Goal: Information Seeking & Learning: Find specific page/section

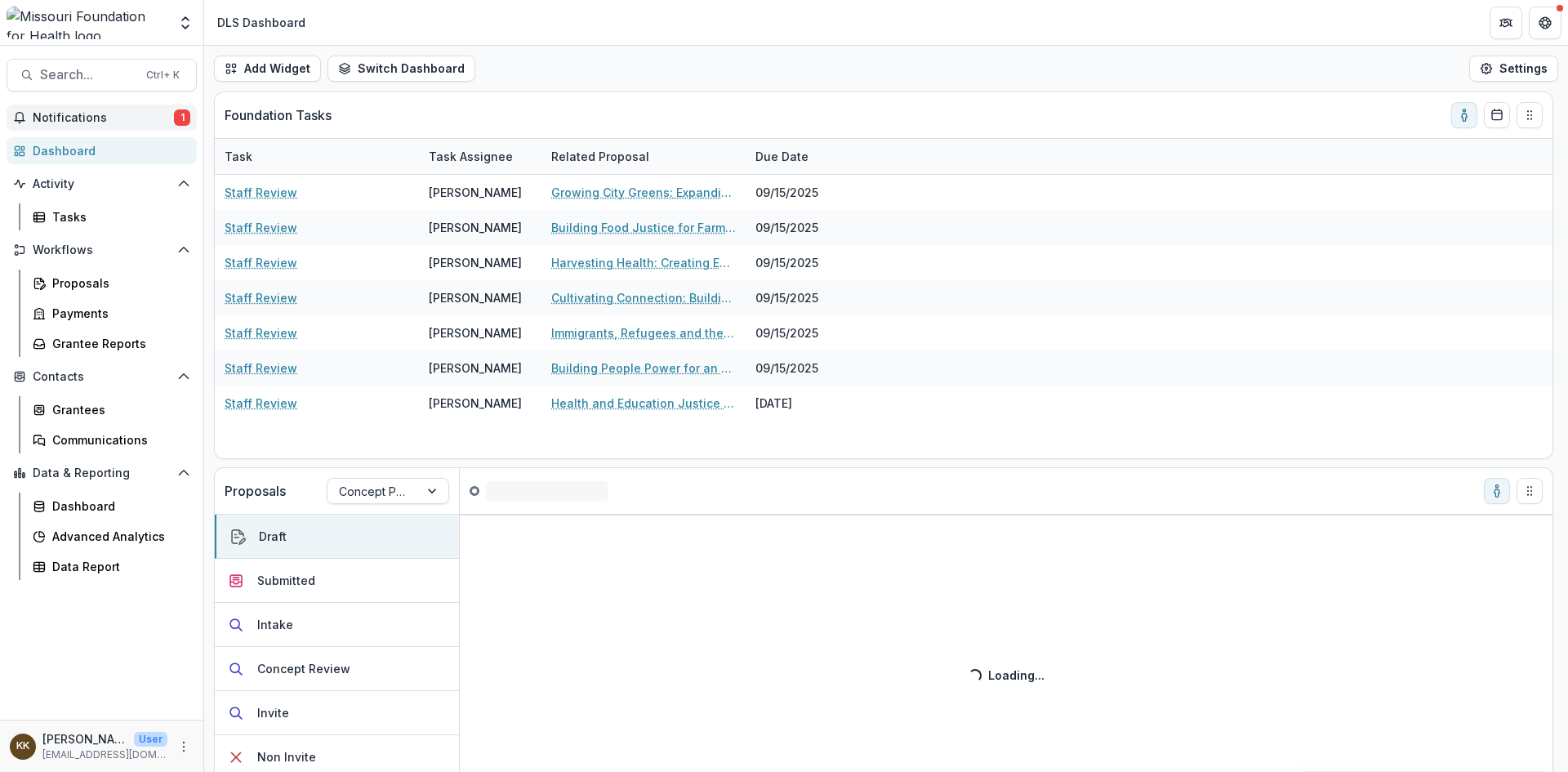
click at [77, 116] on span "Notifications" at bounding box center [104, 118] width 141 height 13
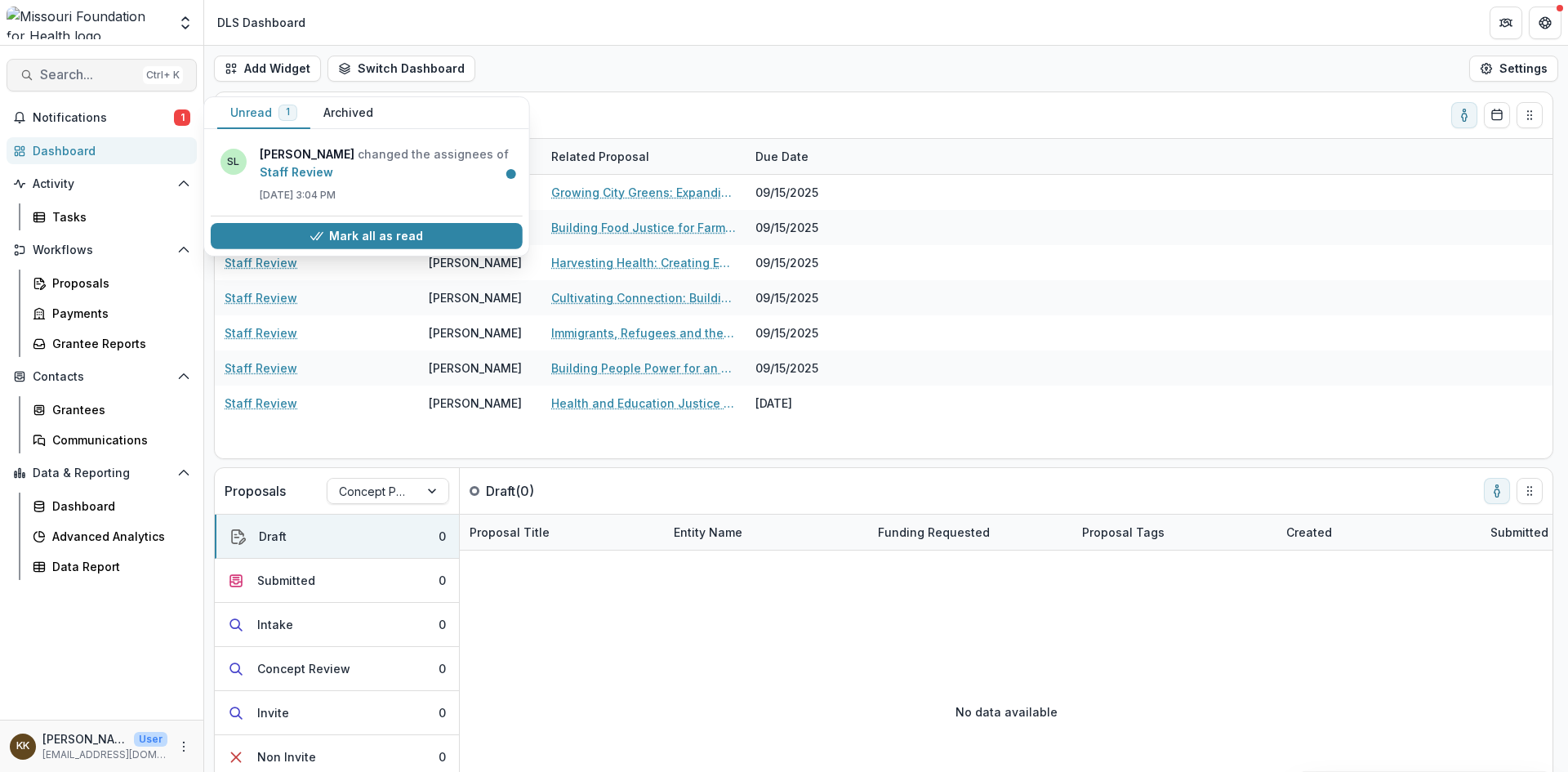
click at [99, 68] on span "Search..." at bounding box center [88, 75] width 96 height 15
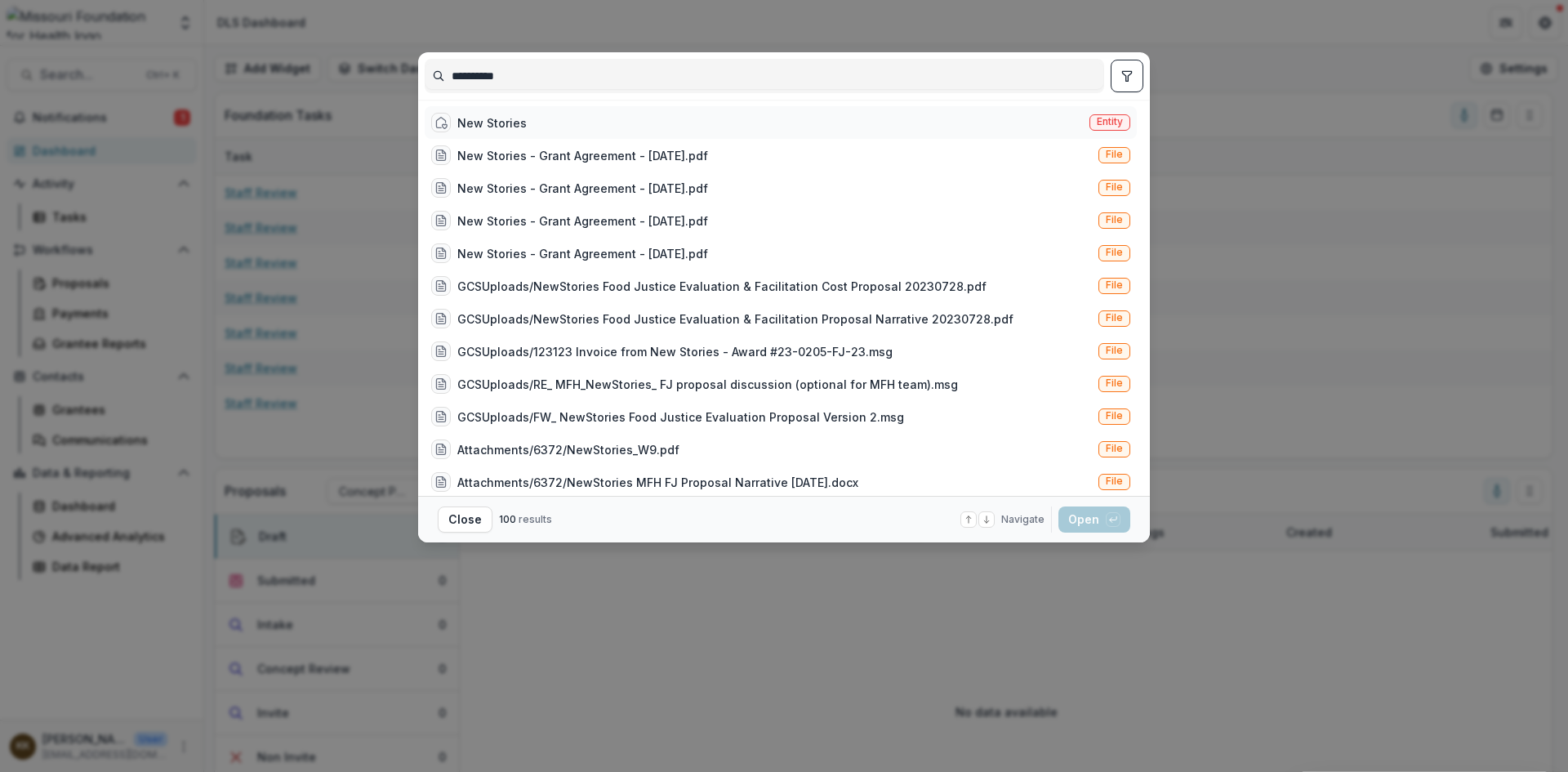
type input "**********"
click at [498, 118] on div "New Stories" at bounding box center [492, 123] width 69 height 17
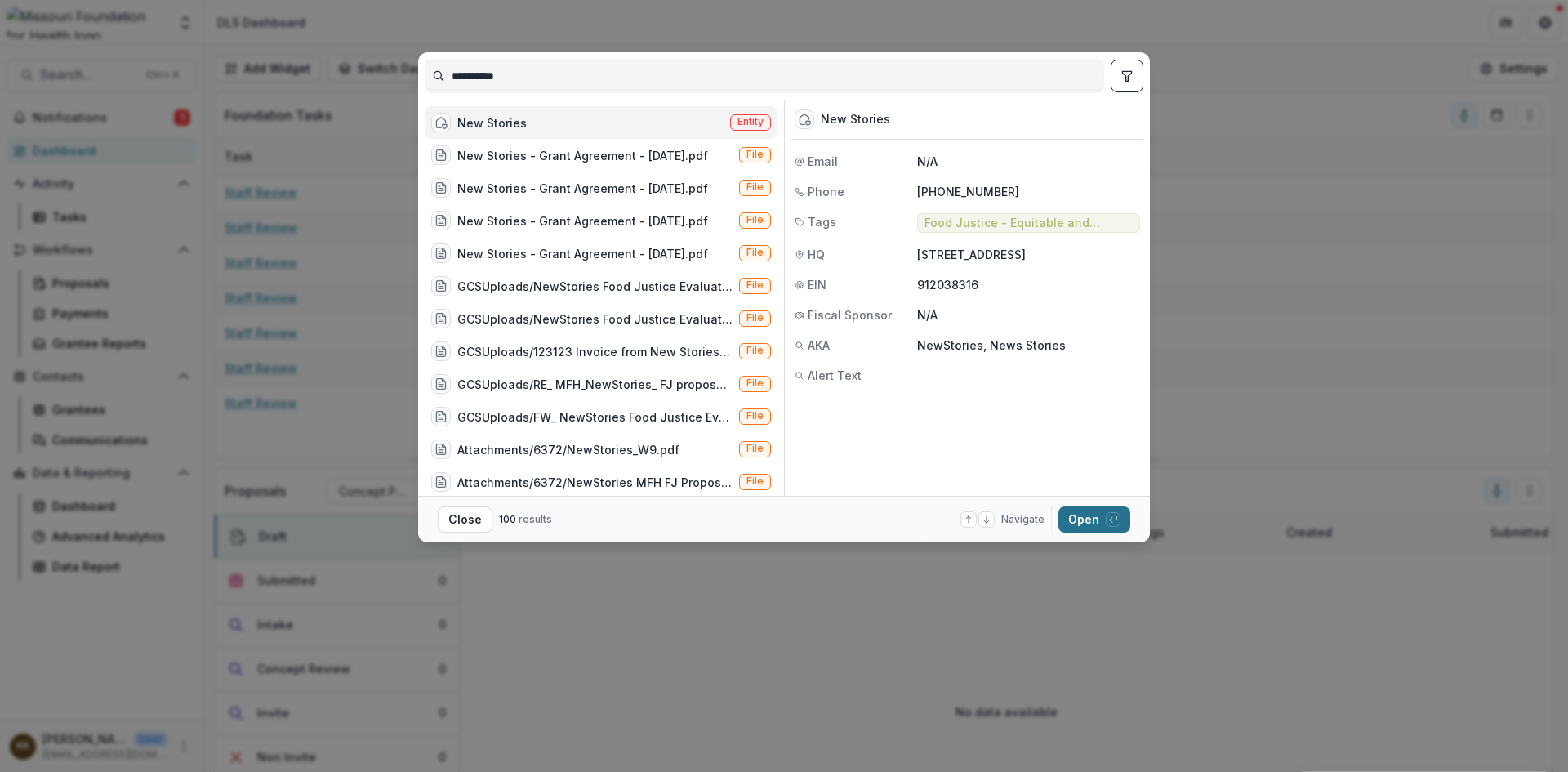
click at [1093, 509] on button "Open with enter key" at bounding box center [1094, 519] width 72 height 26
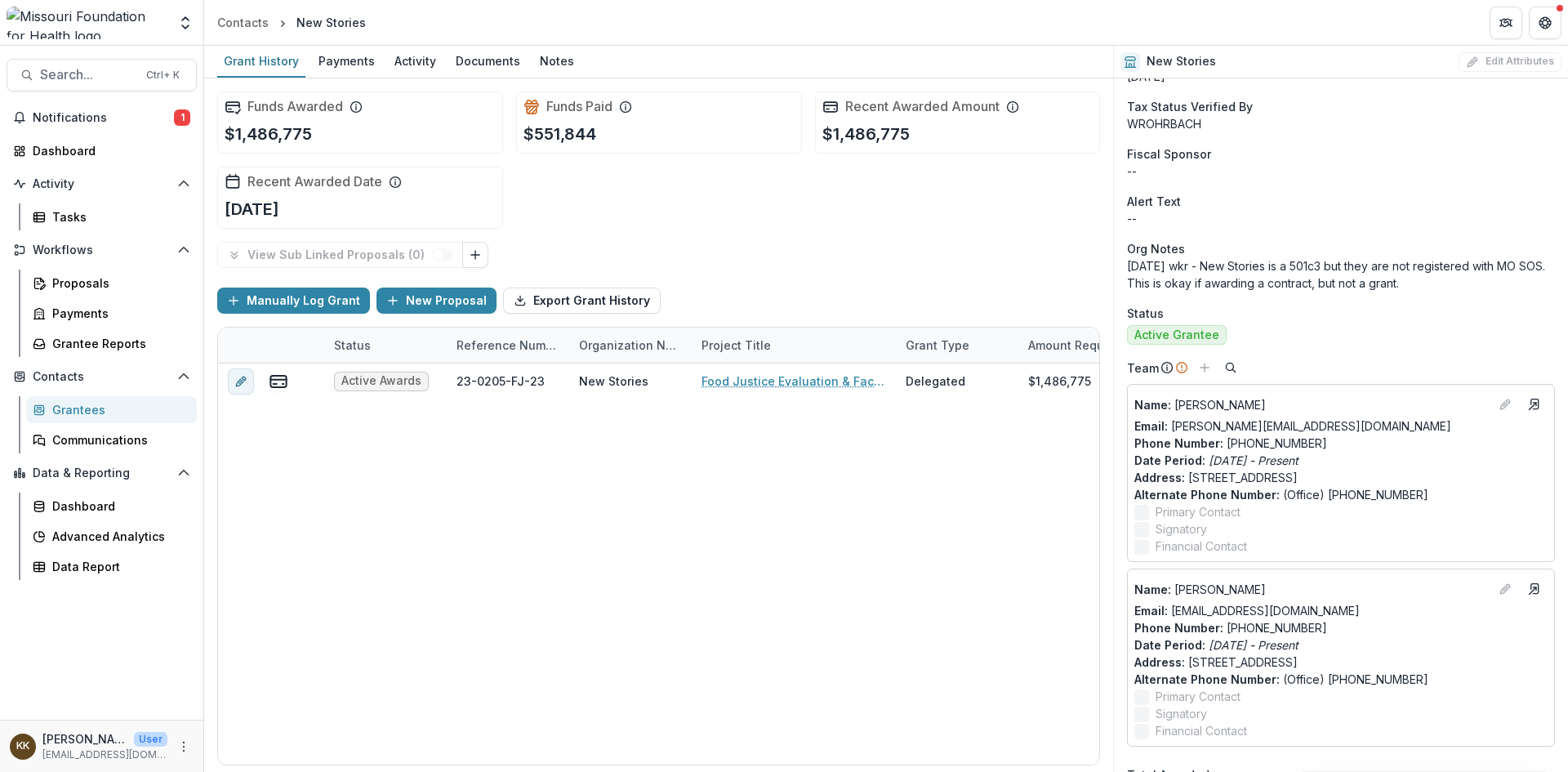
scroll to position [490, 0]
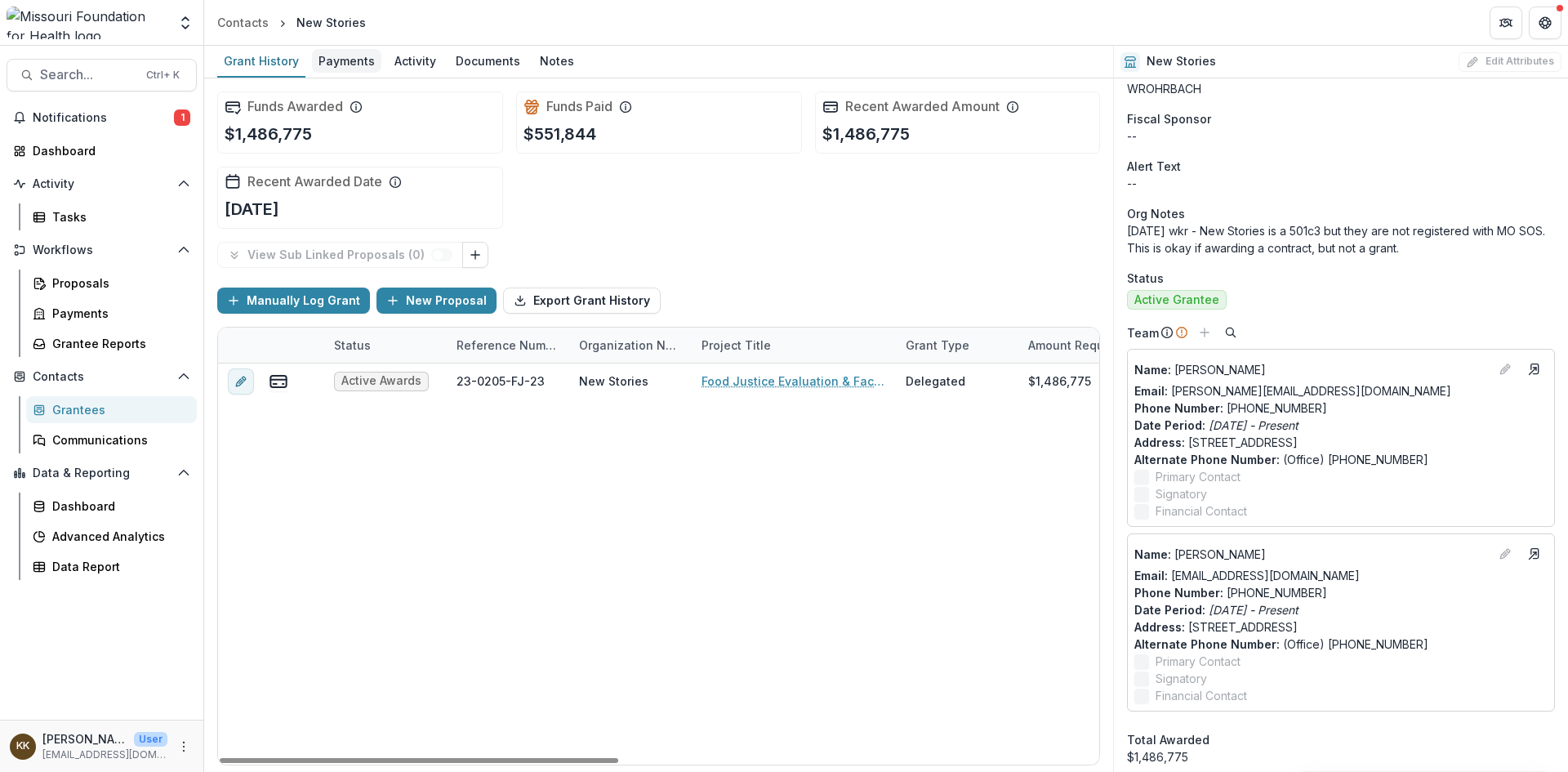
click at [333, 58] on div "Payments" at bounding box center [347, 61] width 69 height 24
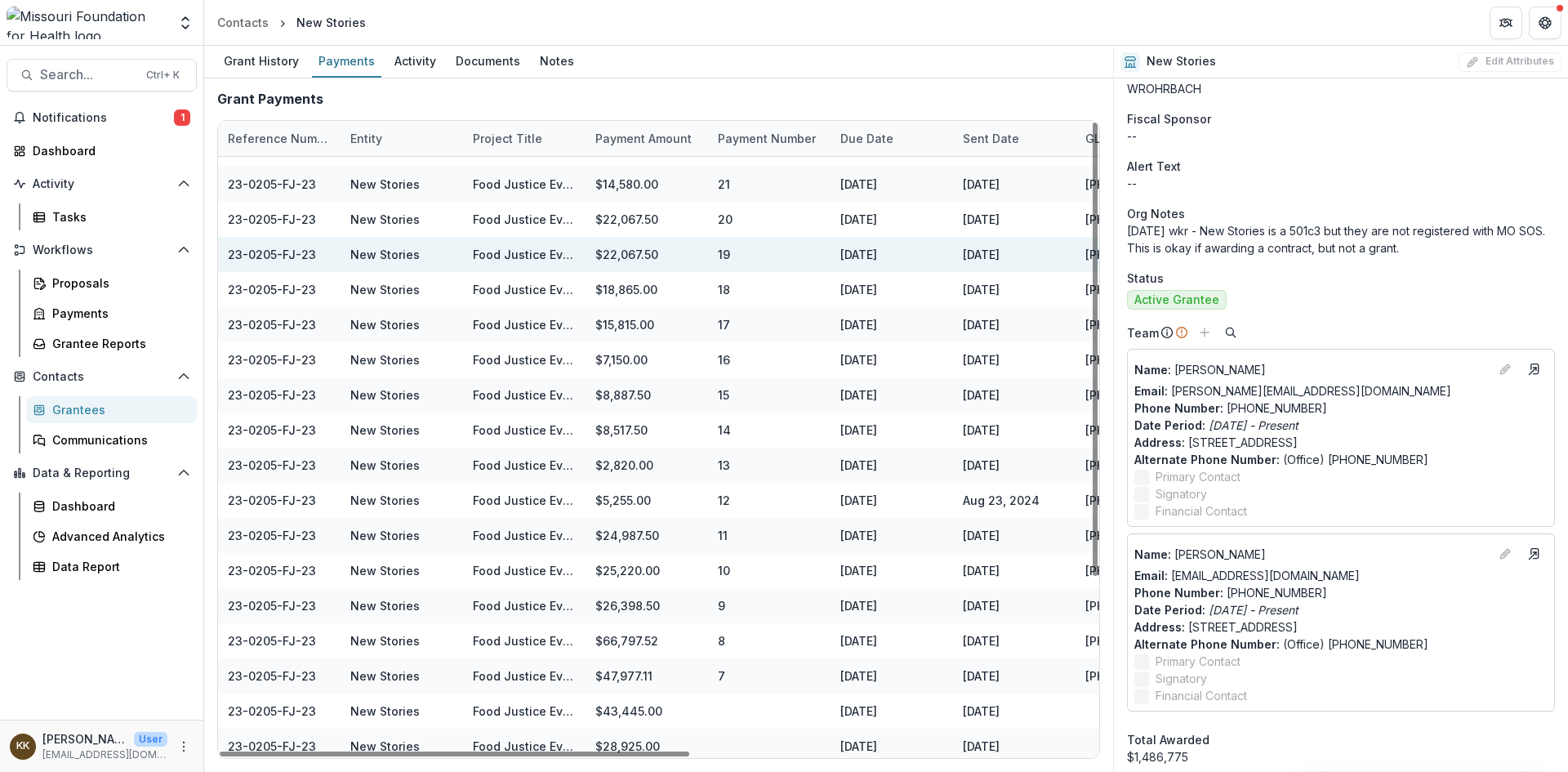
scroll to position [242, 0]
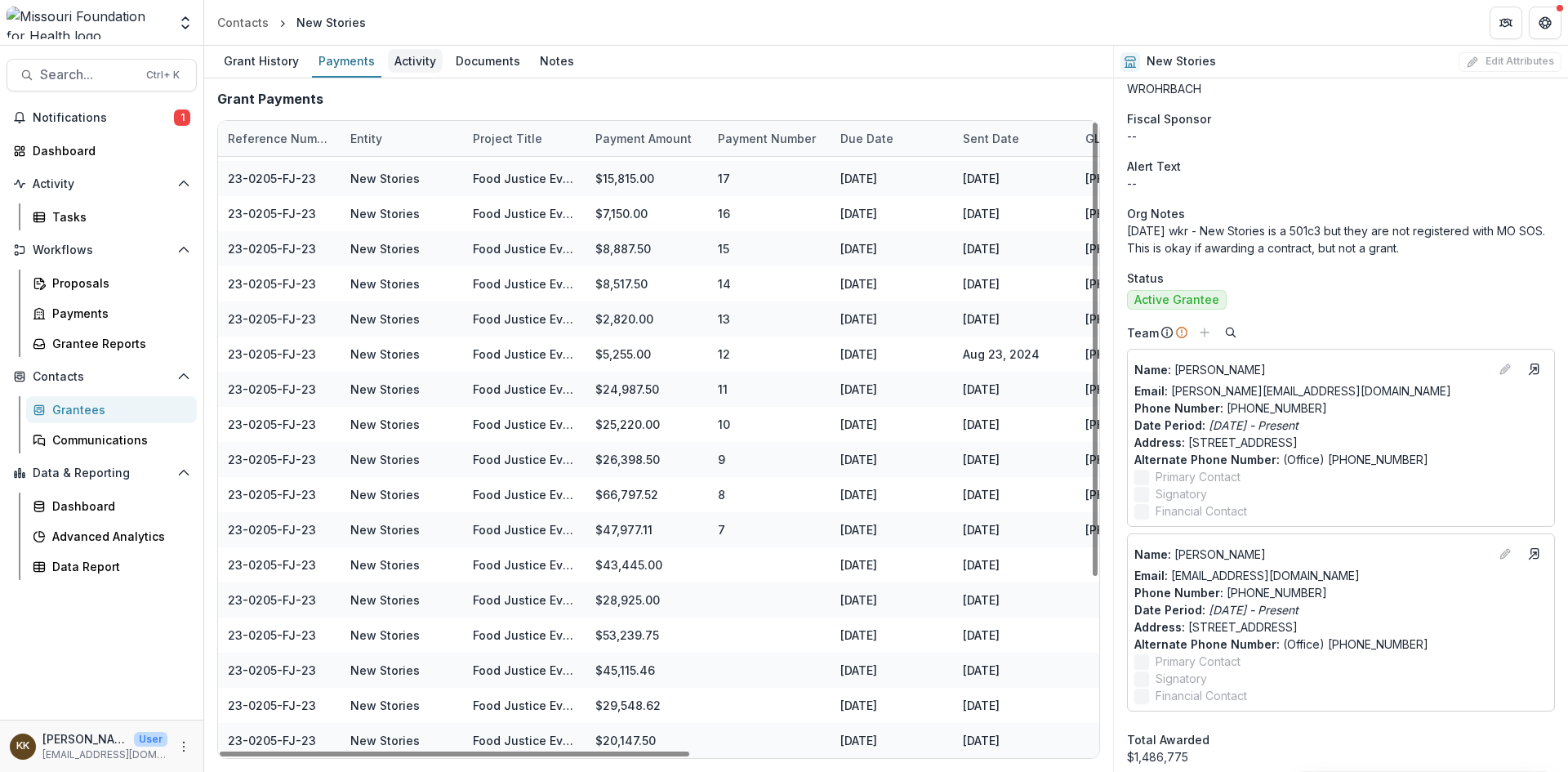
click at [410, 61] on div "Activity" at bounding box center [415, 61] width 55 height 24
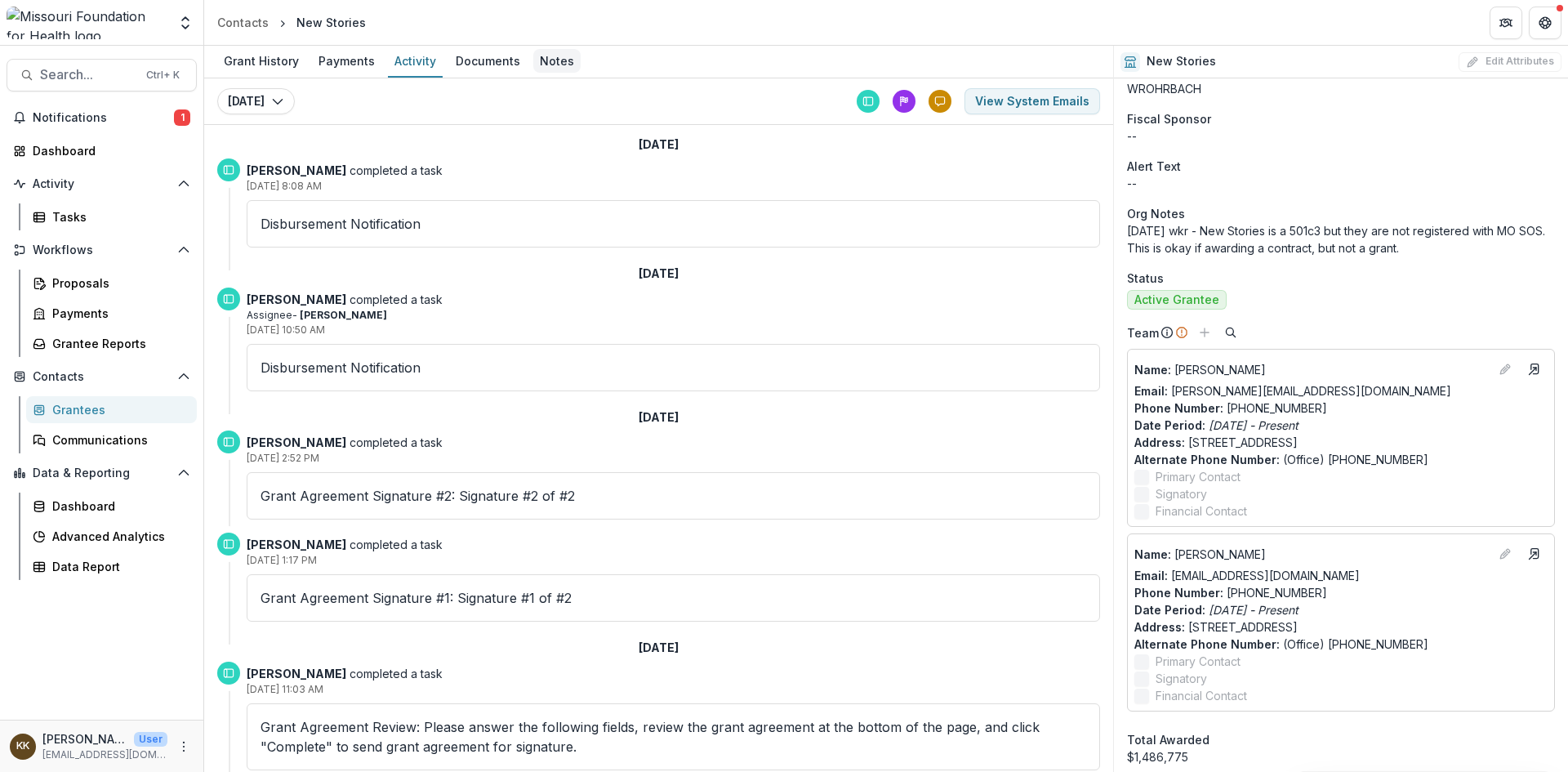
click at [557, 62] on div "Notes" at bounding box center [557, 61] width 47 height 24
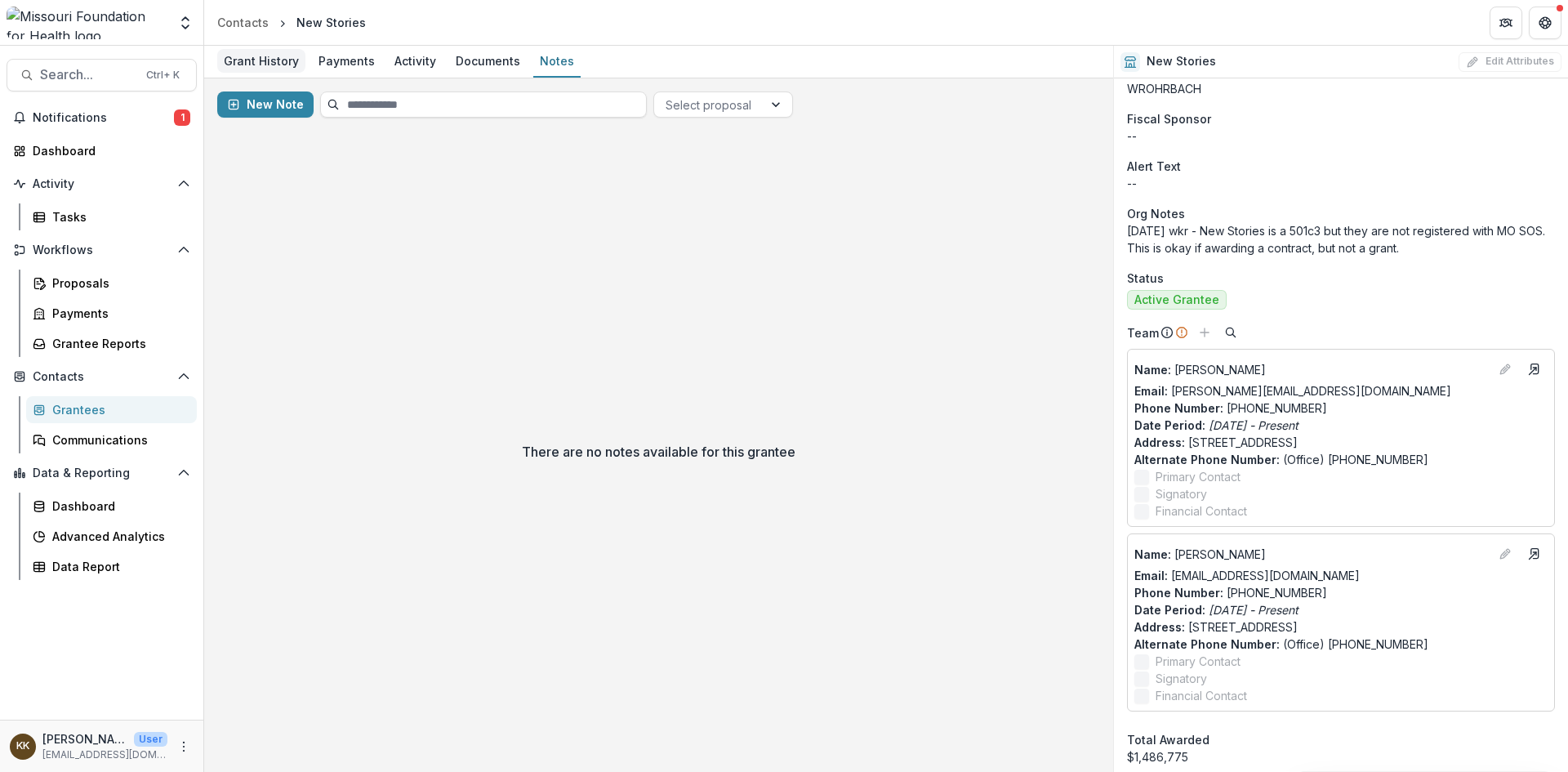
click at [236, 61] on div "Grant History" at bounding box center [261, 61] width 88 height 24
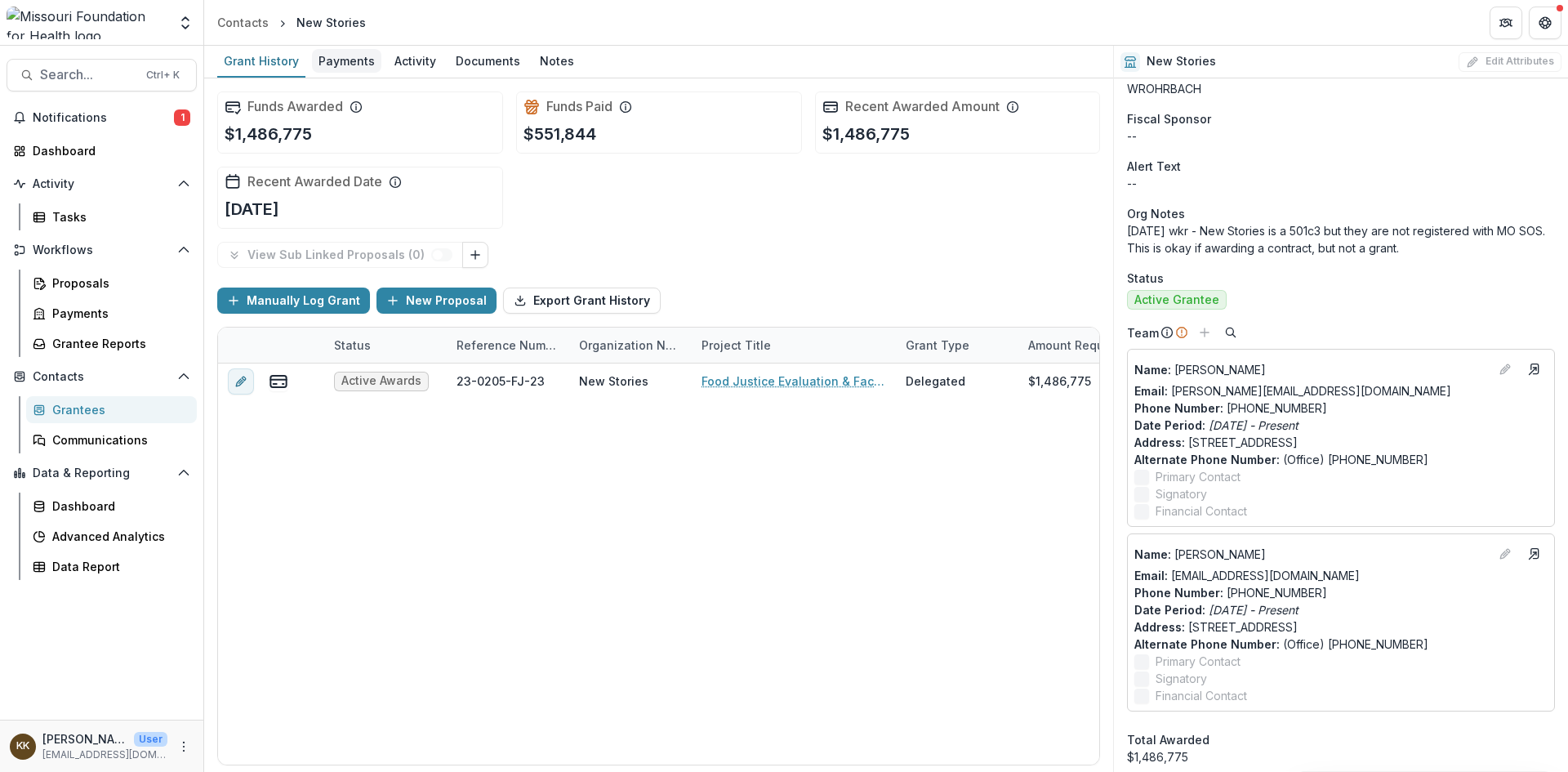
click at [335, 57] on div "Payments" at bounding box center [347, 61] width 69 height 24
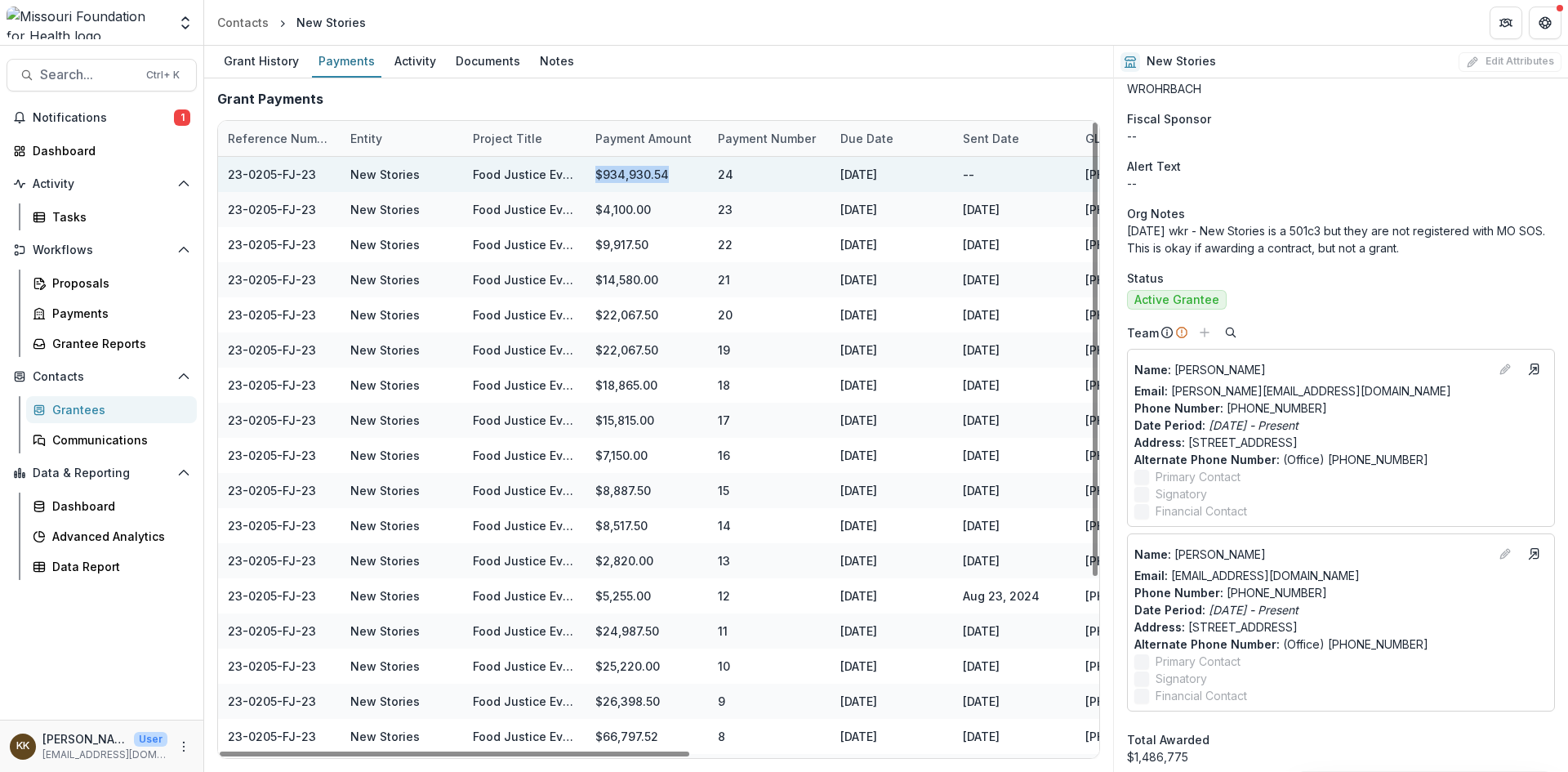
drag, startPoint x: 665, startPoint y: 174, endPoint x: 591, endPoint y: 173, distance: 74.0
click at [591, 173] on div "$934,930.54" at bounding box center [646, 174] width 122 height 35
copy div "$934,930.54"
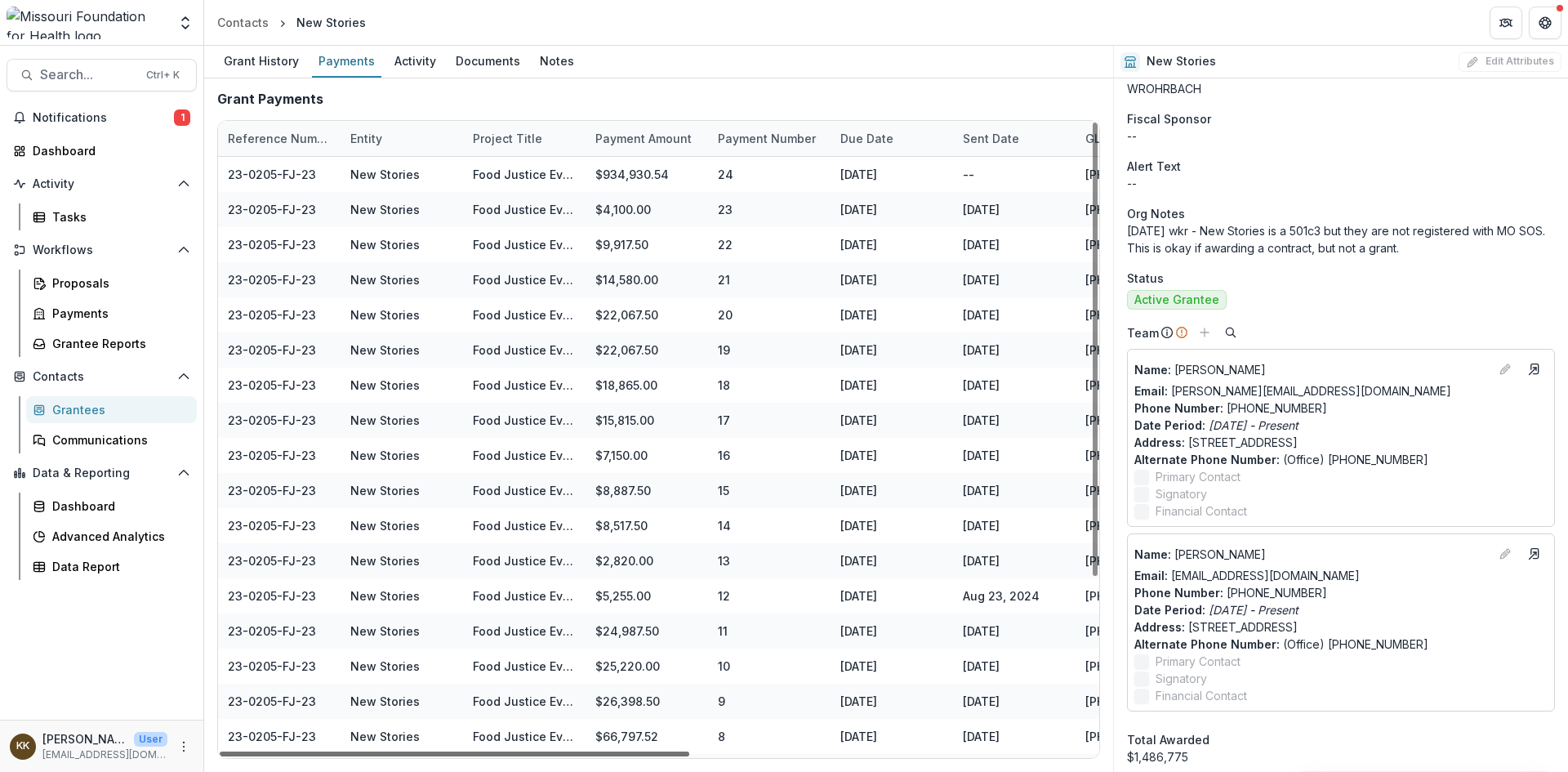
drag, startPoint x: 621, startPoint y: 752, endPoint x: 456, endPoint y: 746, distance: 165.1
click at [456, 751] on div at bounding box center [455, 753] width 470 height 5
click at [72, 72] on span "Search..." at bounding box center [88, 75] width 96 height 15
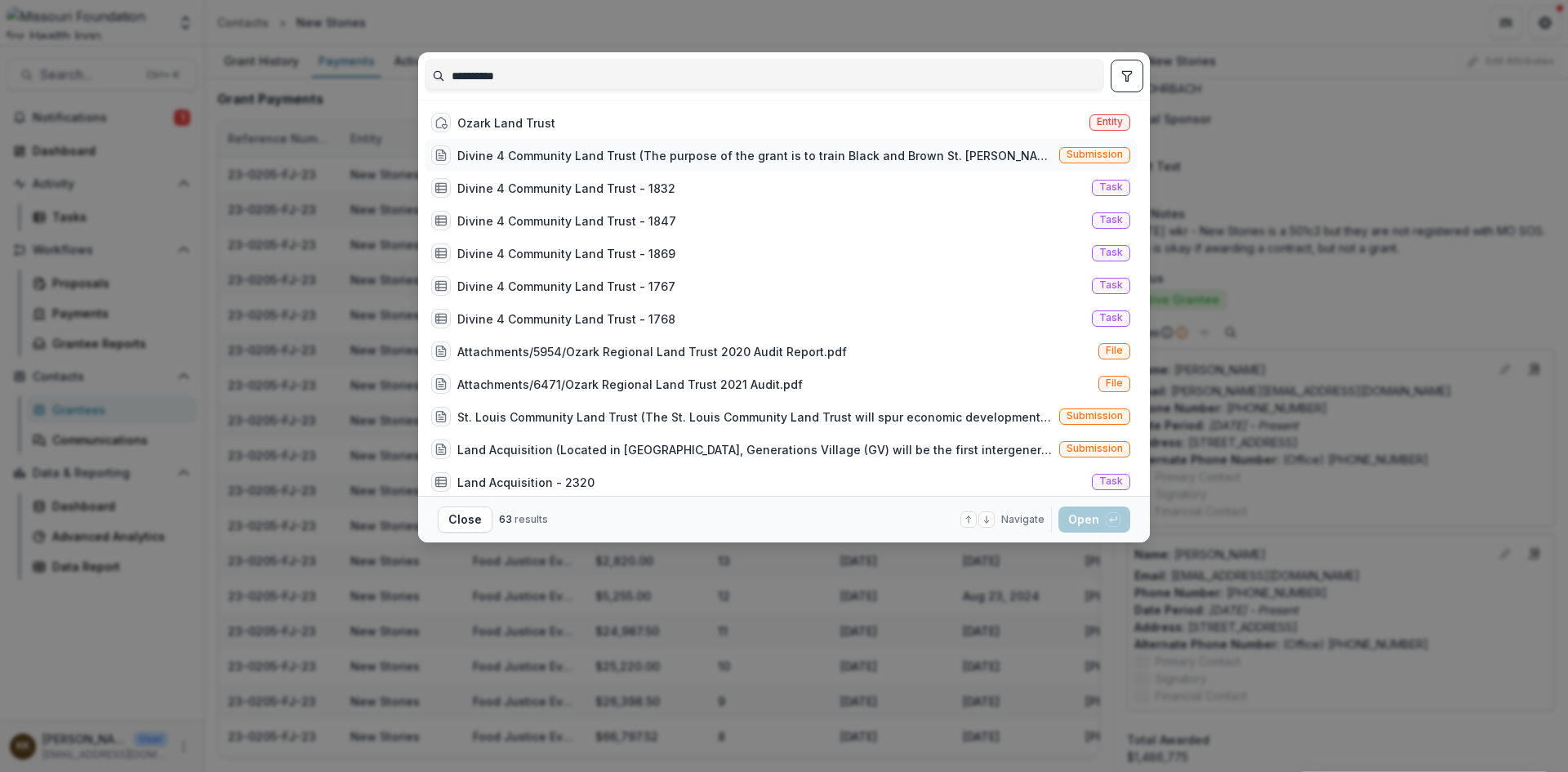
type input "**********"
click at [525, 154] on div "Divine 4 Community Land Trust (The purpose of the grant is to train Black and B…" at bounding box center [755, 156] width 595 height 17
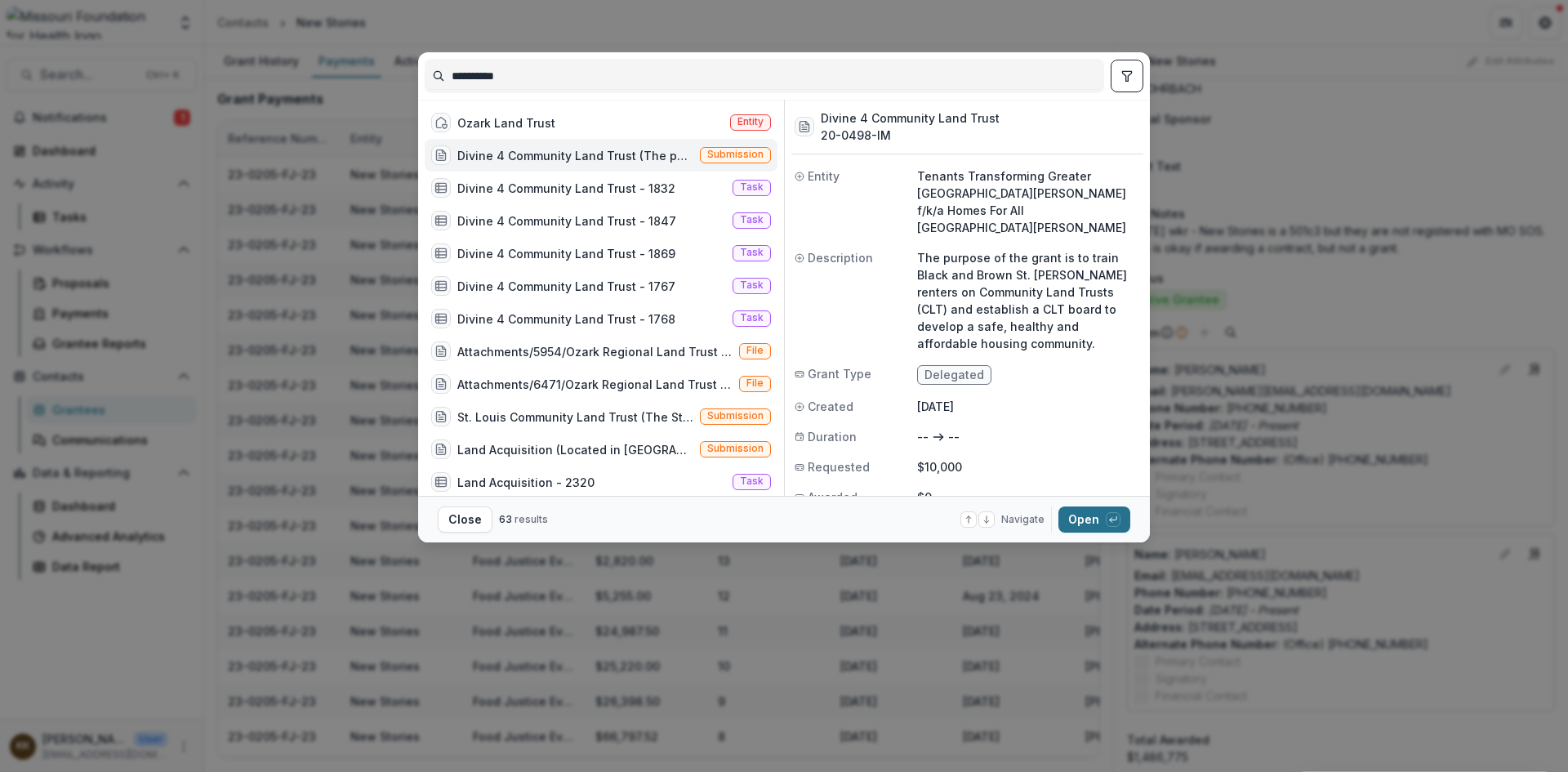
click at [1083, 517] on button "Open with enter key" at bounding box center [1094, 519] width 72 height 26
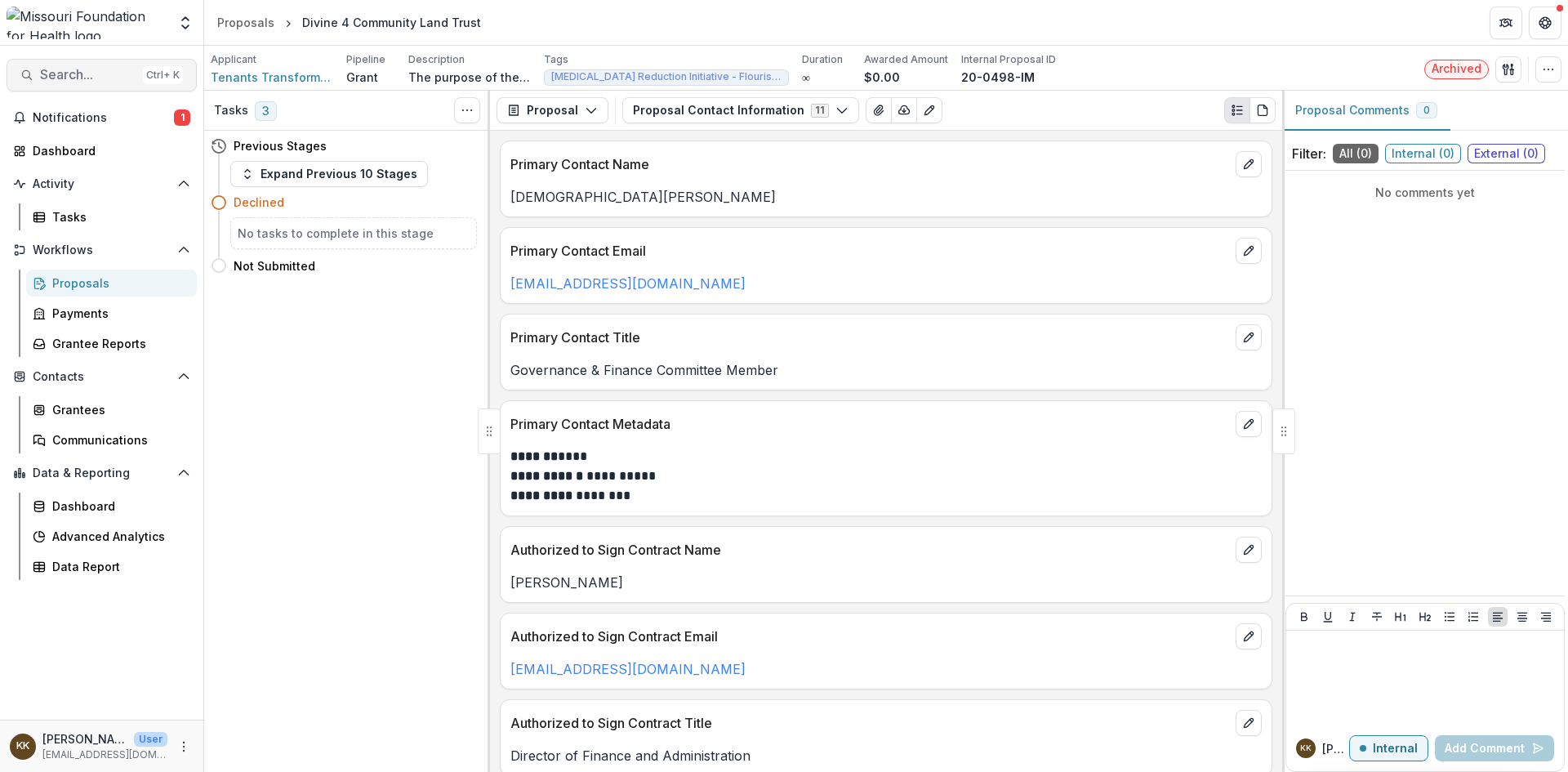
click at [79, 72] on span "Search..." at bounding box center [88, 75] width 96 height 15
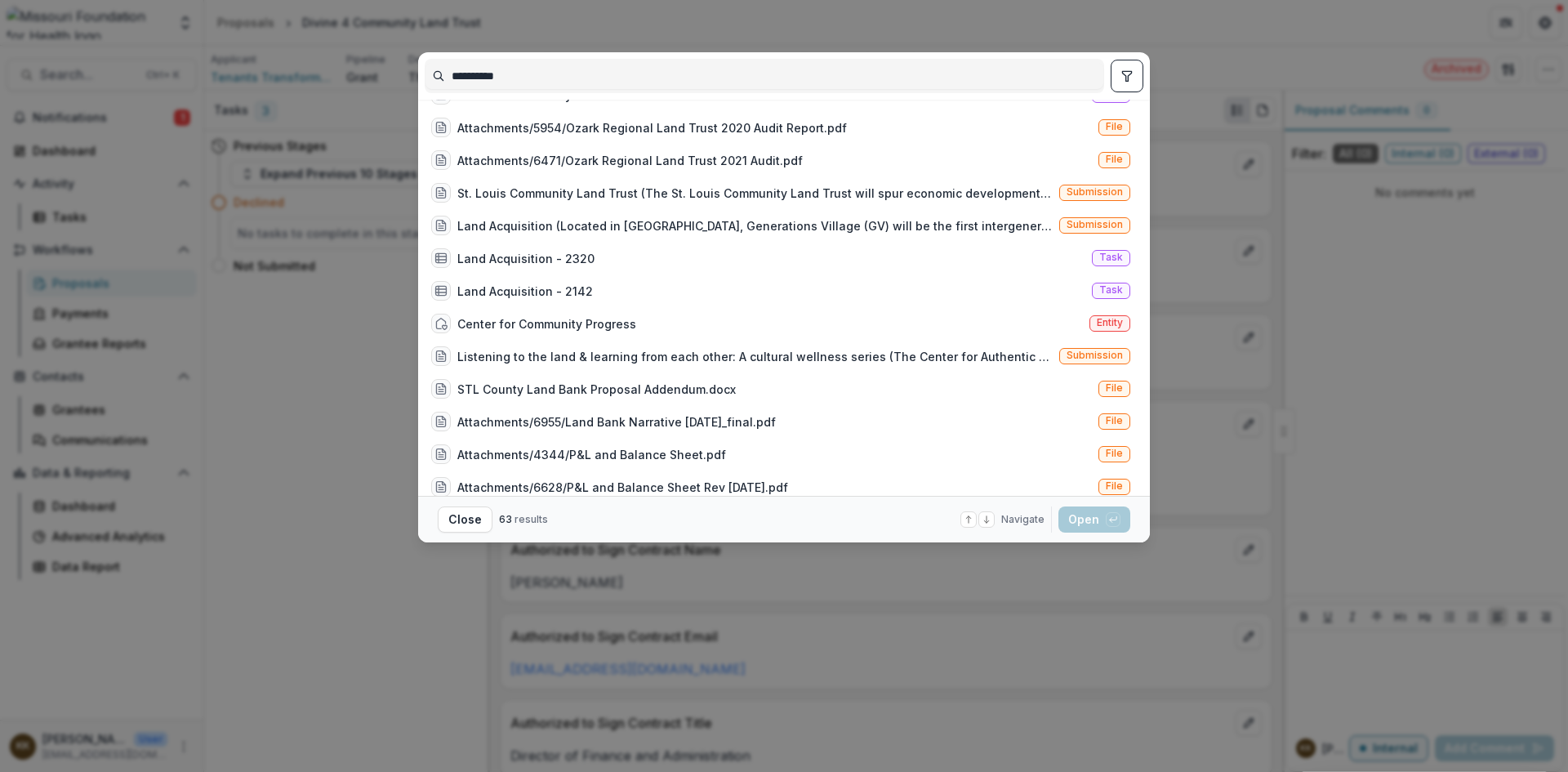
scroll to position [163, 0]
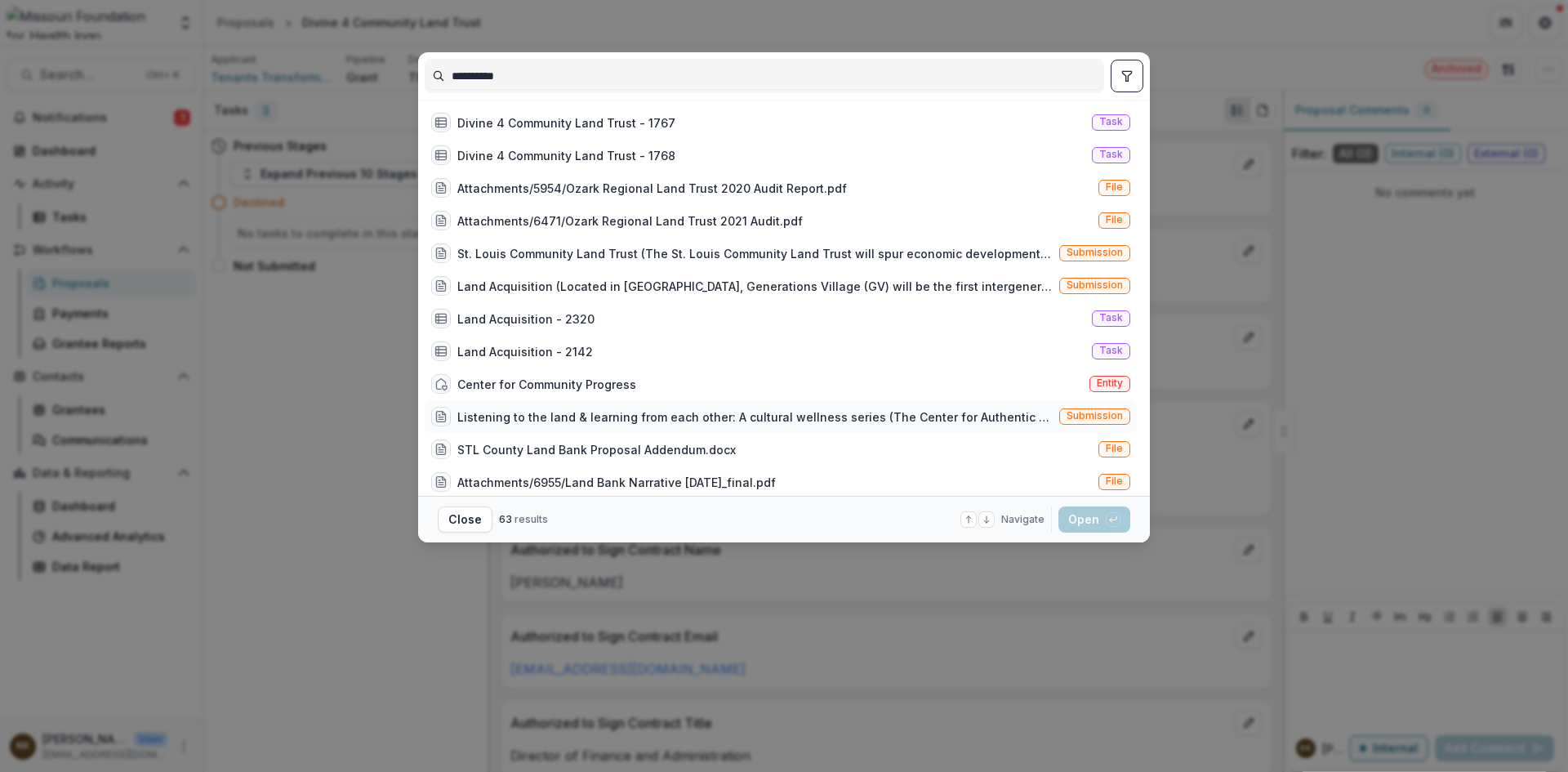
type input "**********"
click at [767, 418] on div "Listening to the land & learning from each other: A cultural wellness series (T…" at bounding box center [755, 417] width 595 height 17
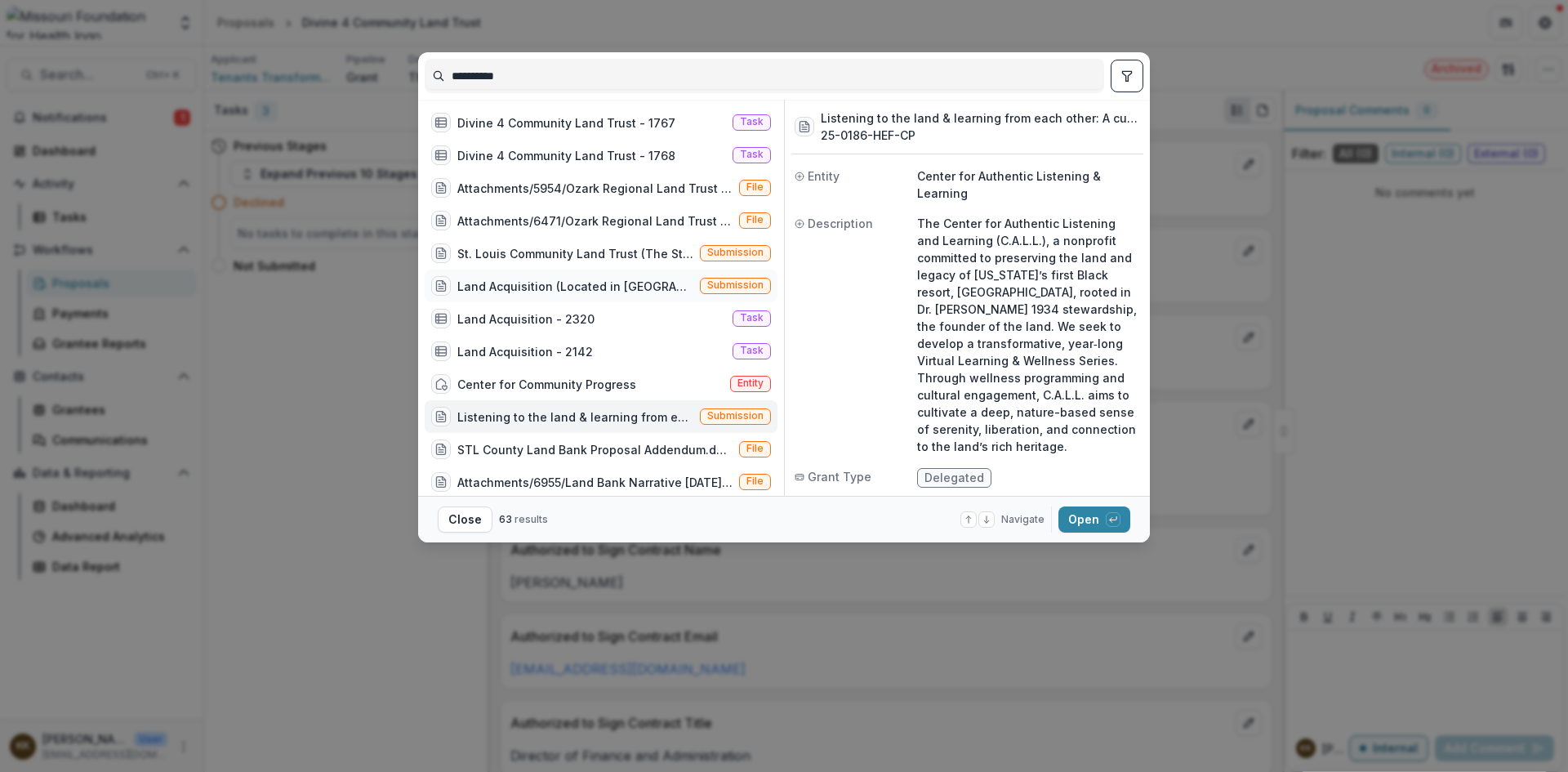
click at [583, 279] on div "Land Acquisition (Located in Greene County, Generations Village (GV) will be th…" at bounding box center [575, 286] width 236 height 17
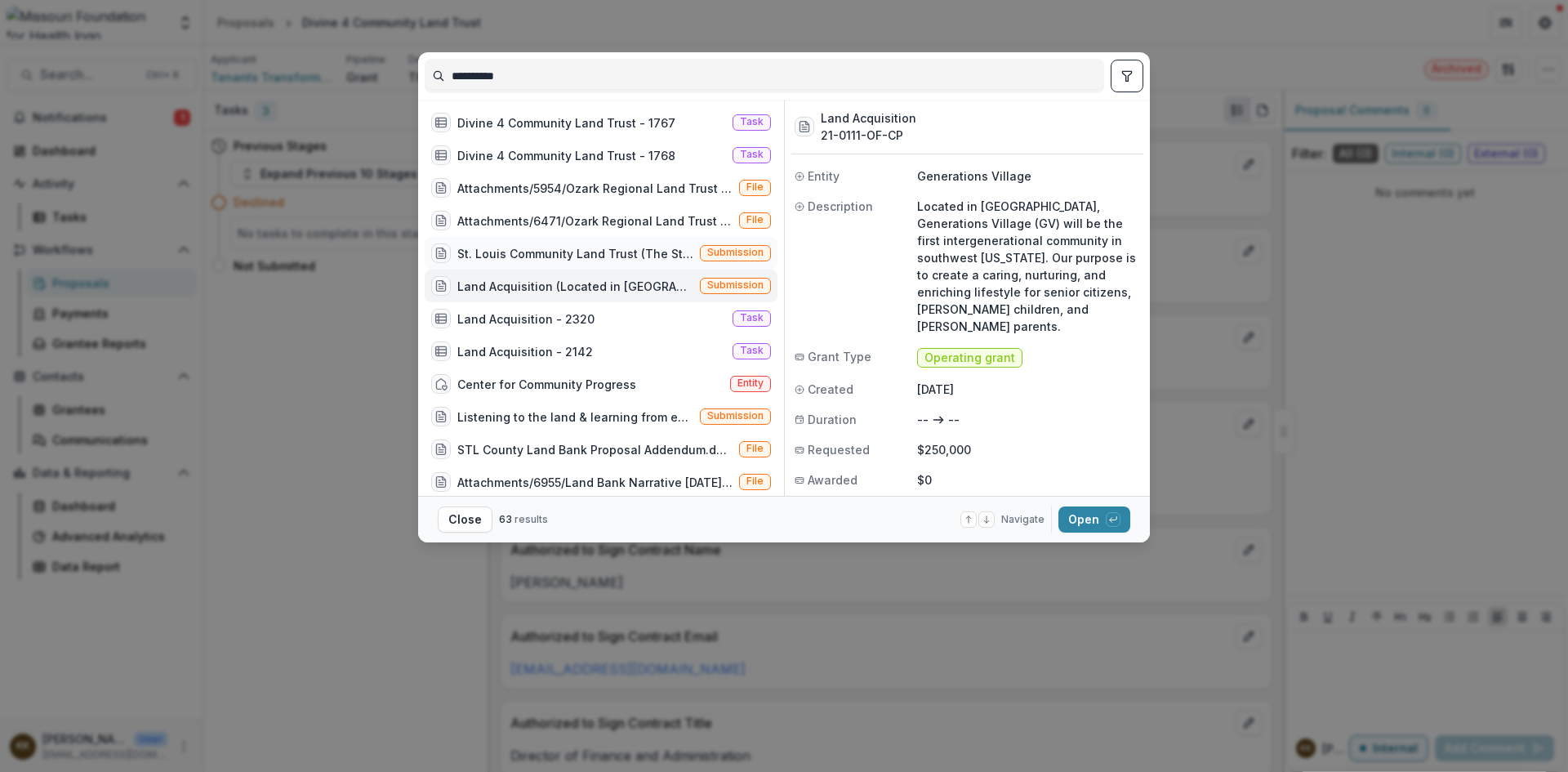
click at [493, 253] on div "St. Louis Community Land Trust (The St. Louis Community Land Trust will spur ec…" at bounding box center [575, 253] width 236 height 17
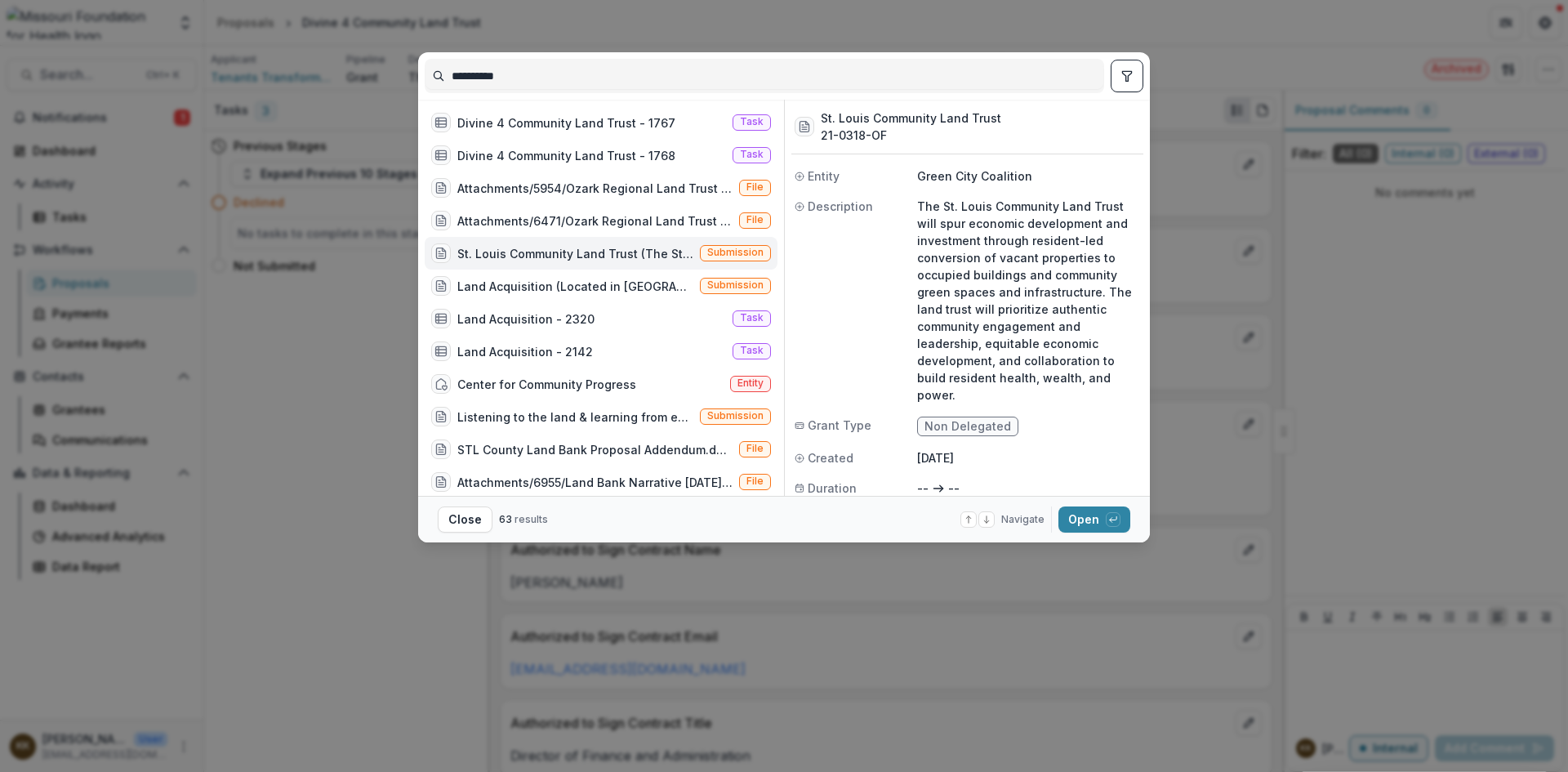
click at [972, 18] on div "**********" at bounding box center [784, 386] width 1568 height 772
